Goal: Transaction & Acquisition: Purchase product/service

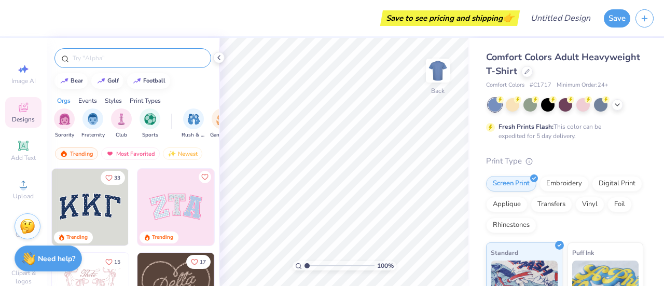
click at [118, 52] on div at bounding box center [132, 58] width 157 height 20
click at [120, 59] on input "text" at bounding box center [138, 58] width 133 height 10
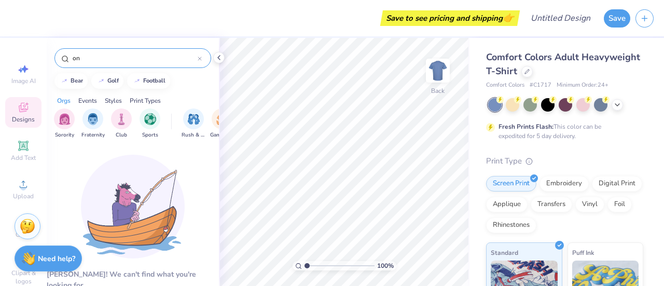
type input "o"
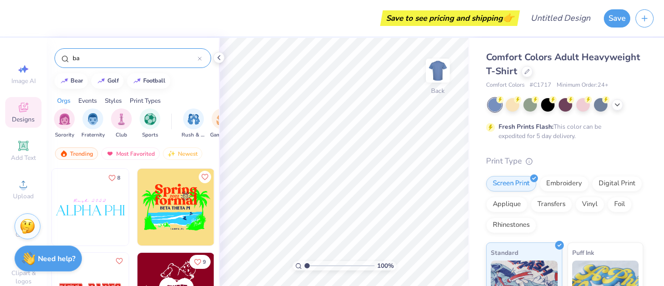
type input "b"
